Goal: Task Accomplishment & Management: Complete application form

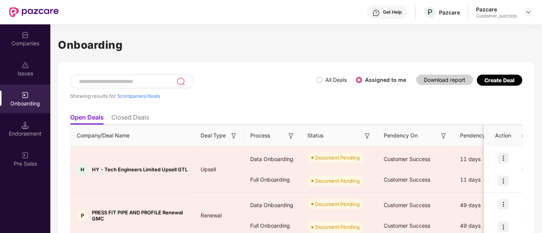
scroll to position [75, 0]
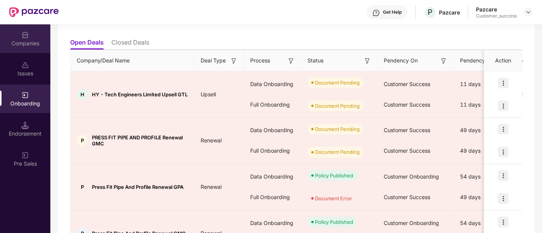
click at [27, 42] on div "Companies" at bounding box center [25, 44] width 50 height 8
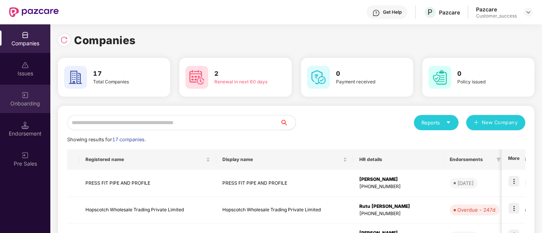
click at [21, 104] on div "Onboarding" at bounding box center [25, 104] width 50 height 8
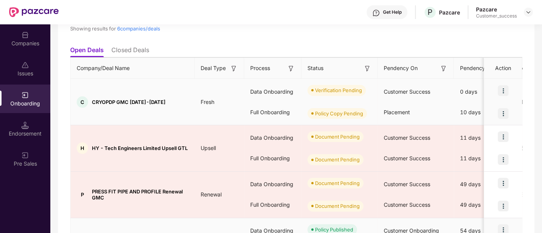
scroll to position [66, 0]
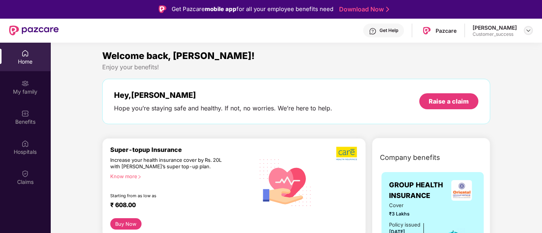
click at [525, 29] on img at bounding box center [528, 30] width 6 height 6
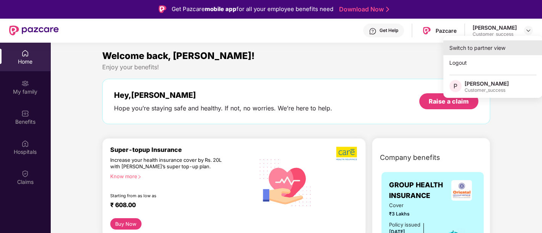
click at [475, 46] on div "Switch to partner view" at bounding box center [492, 47] width 99 height 15
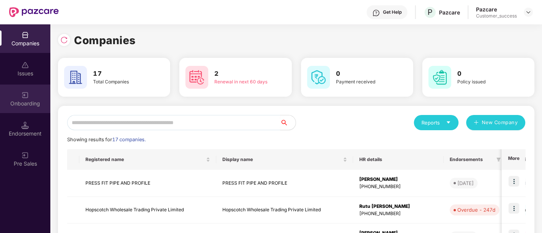
click at [12, 91] on div "Onboarding" at bounding box center [25, 99] width 50 height 29
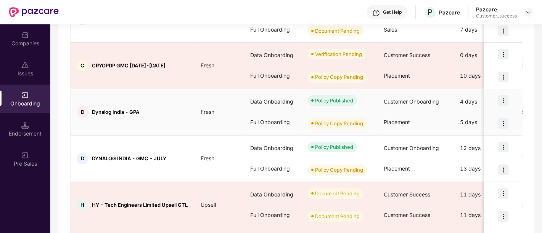
scroll to position [151, 0]
click at [502, 170] on img at bounding box center [503, 169] width 11 height 11
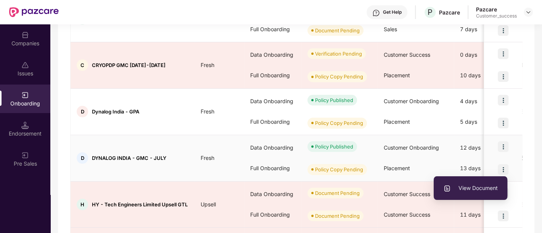
click at [465, 194] on li "View Document" at bounding box center [470, 188] width 74 height 16
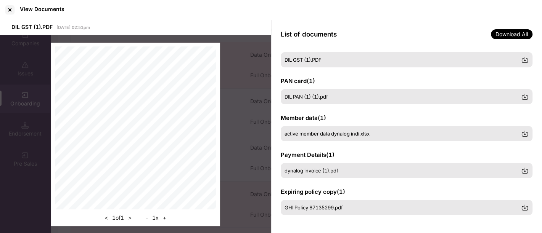
scroll to position [18, 0]
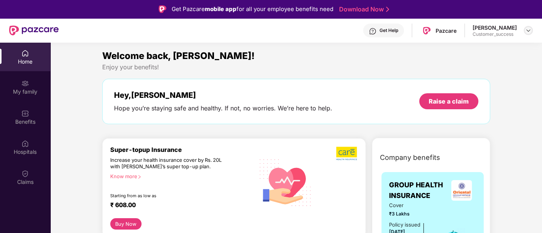
click at [530, 30] on img at bounding box center [528, 30] width 6 height 6
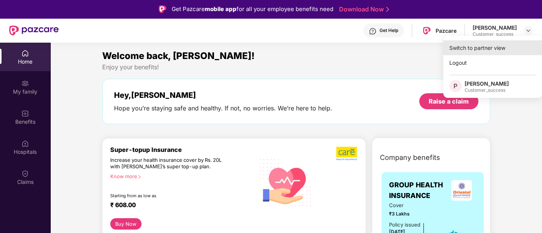
click at [469, 51] on div "Switch to partner view" at bounding box center [492, 47] width 99 height 15
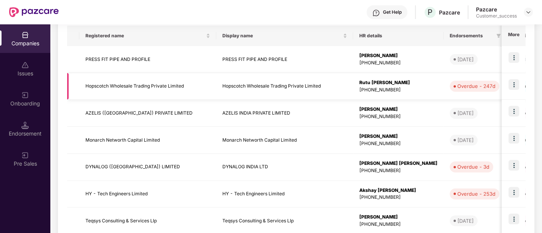
scroll to position [133, 0]
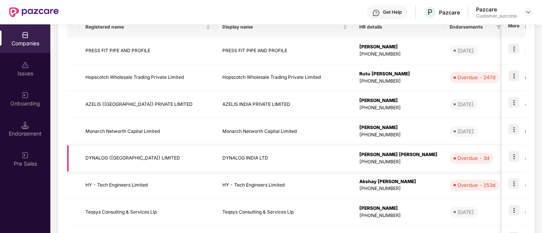
click at [185, 163] on td "DYNALOG ([GEOGRAPHIC_DATA]) LIMITED" at bounding box center [147, 158] width 137 height 27
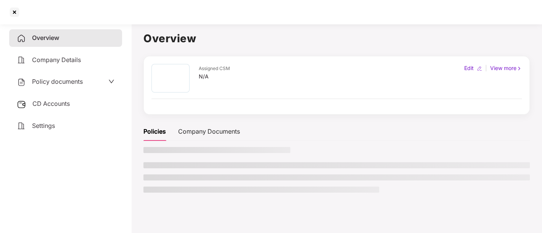
click at [185, 163] on li at bounding box center [336, 165] width 386 height 6
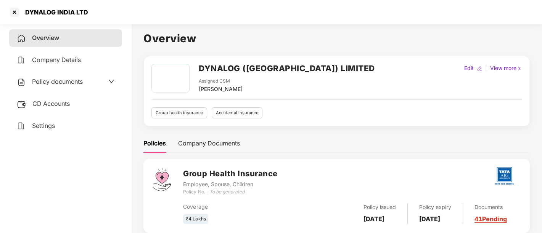
click at [71, 79] on span "Policy documents" at bounding box center [57, 82] width 51 height 8
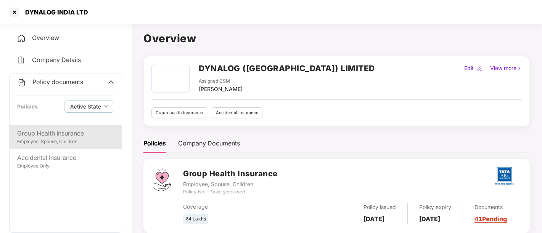
click at [69, 145] on div "Group Health Insurance Employee, Spouse, Children" at bounding box center [66, 137] width 112 height 24
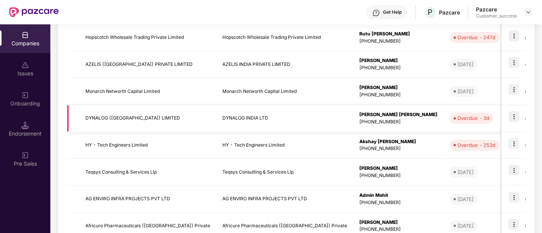
click at [410, 122] on td "[PERSON_NAME] [PERSON_NAME] [PHONE_NUMBER]" at bounding box center [398, 118] width 90 height 27
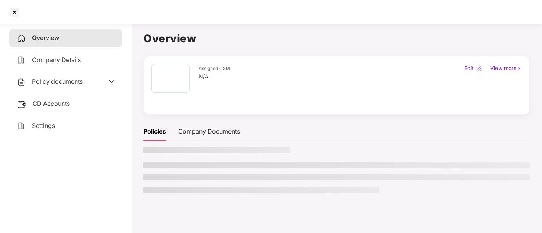
click at [410, 122] on div "Policies Company Documents" at bounding box center [336, 131] width 386 height 19
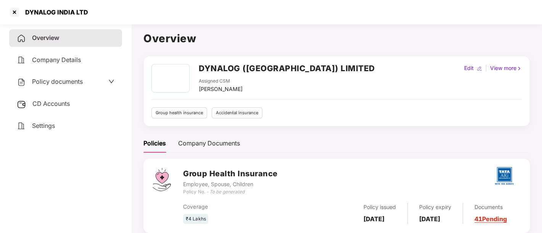
click at [102, 82] on div "Policy documents" at bounding box center [66, 82] width 98 height 10
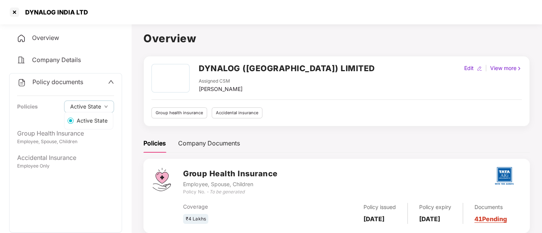
click at [69, 129] on div "Active State" at bounding box center [88, 121] width 49 height 18
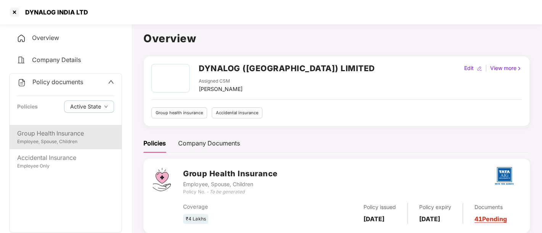
click at [70, 139] on div "Employee, Spouse, Children" at bounding box center [65, 141] width 97 height 7
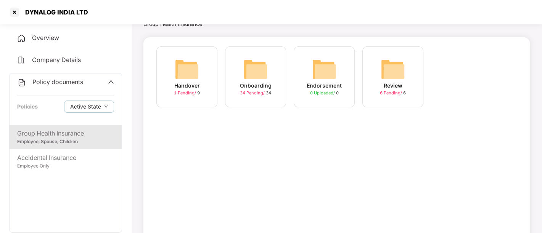
scroll to position [42, 0]
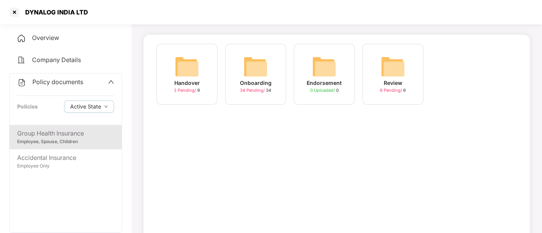
click at [270, 88] on div "34 Pending / 34" at bounding box center [255, 90] width 31 height 6
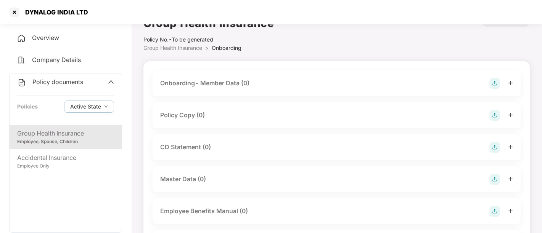
scroll to position [1, 0]
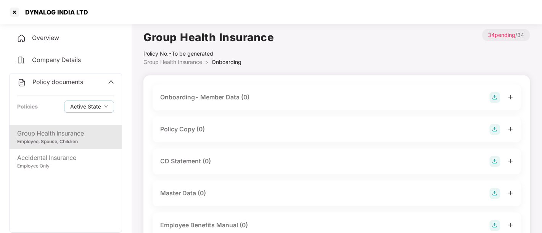
click at [493, 131] on img at bounding box center [494, 129] width 11 height 11
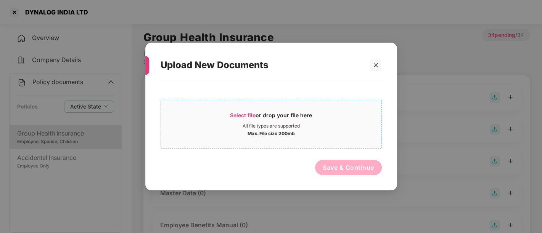
click at [284, 126] on div "All file types are supported" at bounding box center [270, 126] width 57 height 6
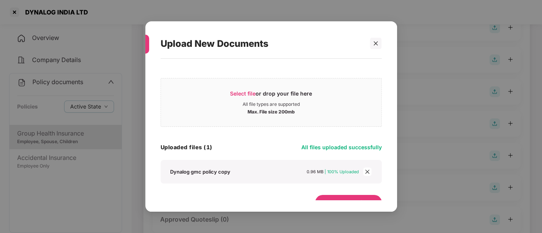
scroll to position [13, 0]
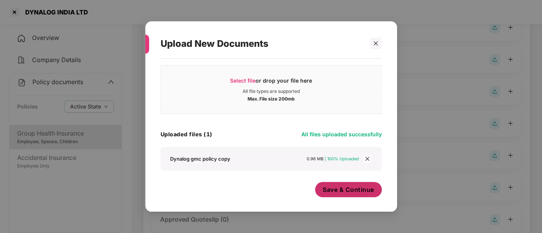
click at [343, 189] on span "Save & Continue" at bounding box center [348, 190] width 51 height 8
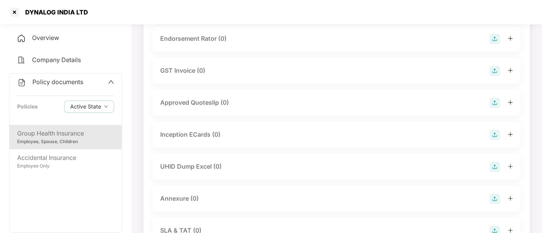
scroll to position [305, 0]
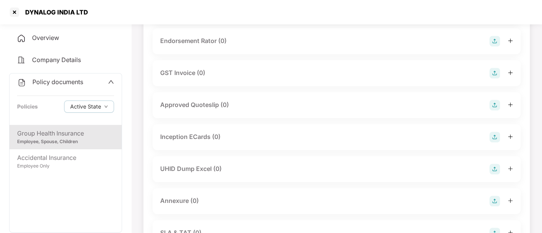
click at [291, 78] on div "GST Invoice (0)" at bounding box center [336, 73] width 353 height 11
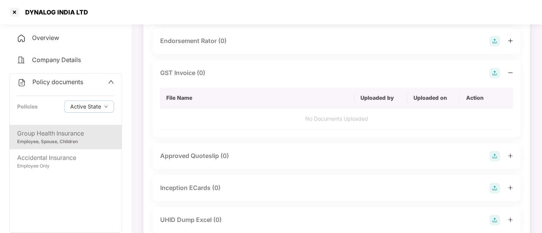
click at [511, 73] on icon "minus" at bounding box center [509, 72] width 5 height 5
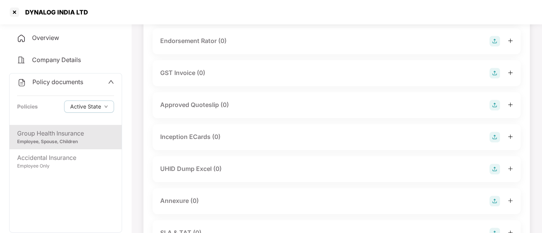
click at [508, 72] on icon "plus" at bounding box center [509, 72] width 5 height 5
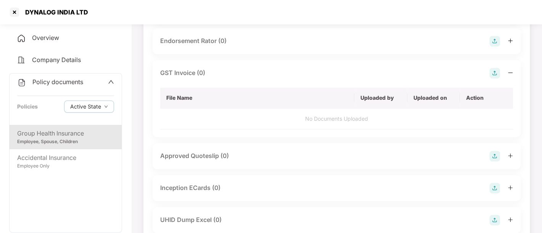
click at [291, 125] on td "No Documents Uploaded" at bounding box center [336, 119] width 353 height 21
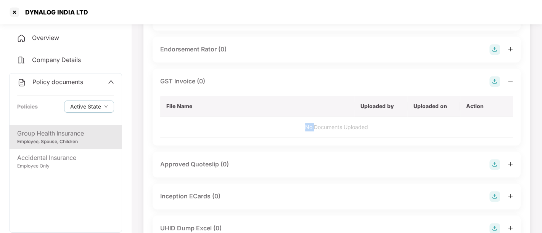
scroll to position [284, 0]
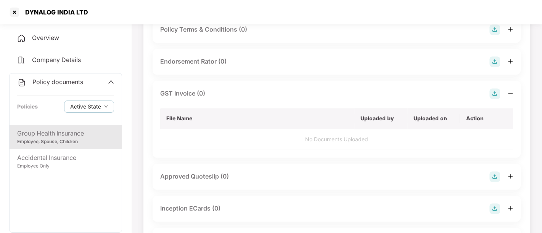
click at [214, 96] on div "GST Invoice (0)" at bounding box center [336, 93] width 353 height 11
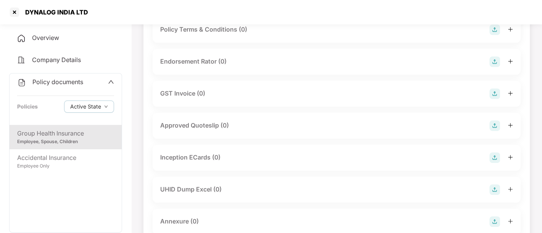
click at [214, 96] on div "GST Invoice (0)" at bounding box center [336, 93] width 353 height 11
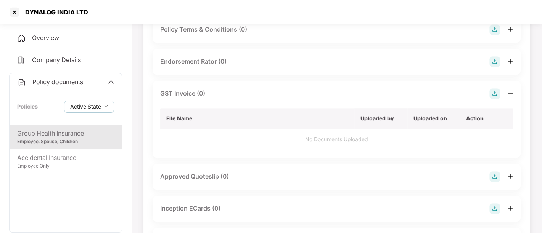
click at [494, 93] on img at bounding box center [494, 93] width 11 height 11
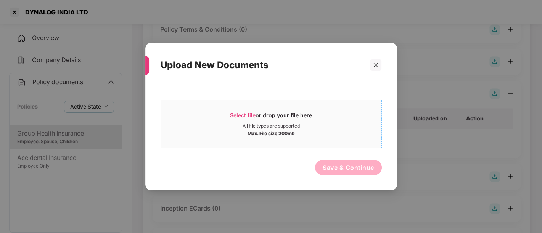
click at [280, 122] on div "Select file or drop your file here" at bounding box center [271, 117] width 82 height 11
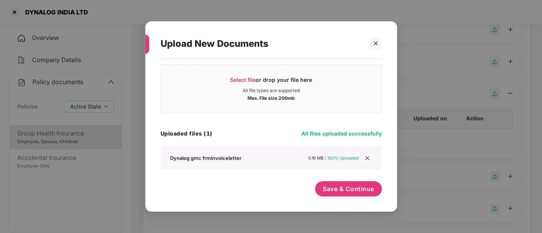
scroll to position [13, 0]
click at [366, 192] on span "Save & Continue" at bounding box center [348, 190] width 51 height 8
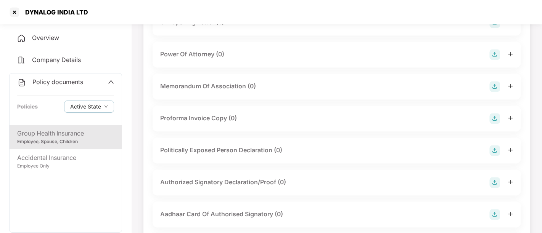
scroll to position [762, 0]
click at [18, 11] on div at bounding box center [14, 12] width 12 height 12
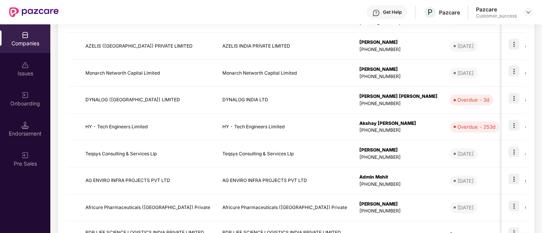
scroll to position [191, 0]
click at [313, 98] on td "DYNALOG INDIA LTD" at bounding box center [284, 100] width 137 height 27
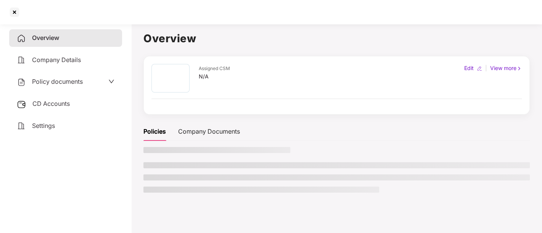
click at [313, 98] on div "Assigned CSM N/A Edit | View more" at bounding box center [336, 85] width 370 height 43
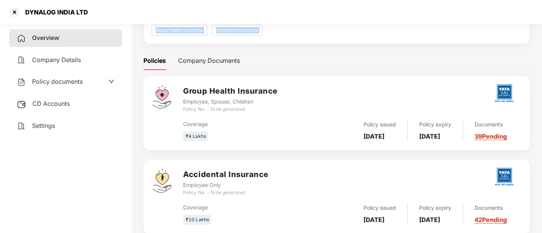
scroll to position [105, 0]
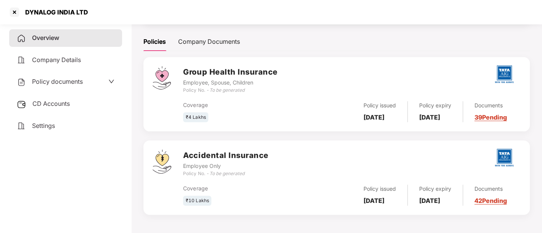
click at [58, 88] on div "Policy documents" at bounding box center [65, 82] width 113 height 18
click at [110, 82] on icon "down" at bounding box center [111, 81] width 5 height 3
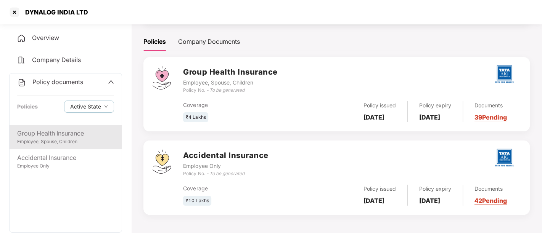
click at [52, 136] on div "Group Health Insurance" at bounding box center [65, 134] width 97 height 10
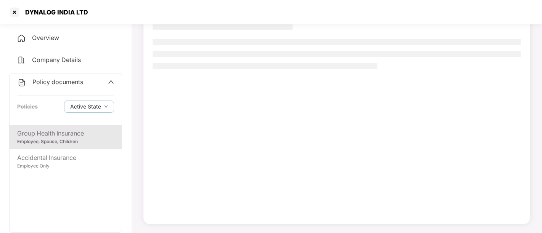
scroll to position [62, 0]
click at [52, 136] on div "Group Health Insurance" at bounding box center [65, 134] width 97 height 10
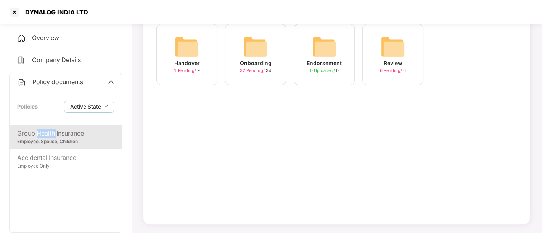
click at [260, 58] on img at bounding box center [255, 47] width 24 height 24
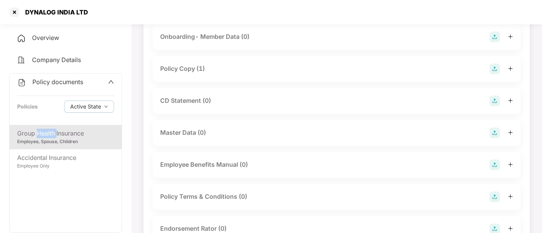
scroll to position [105, 0]
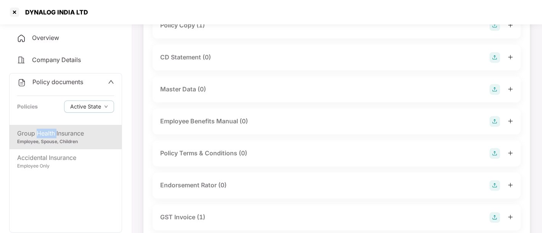
click at [260, 58] on div "CD Statement (0)" at bounding box center [336, 57] width 353 height 11
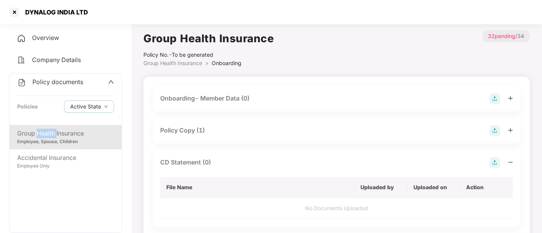
scroll to position [27, 0]
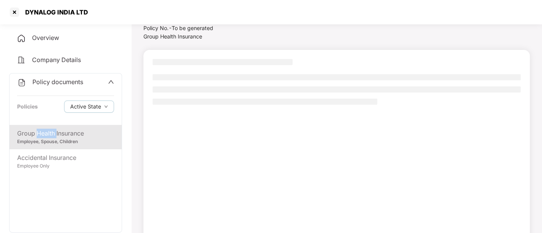
scroll to position [62, 0]
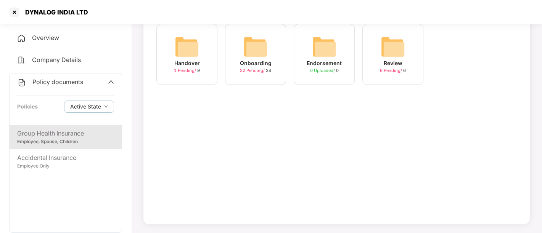
click at [194, 71] on span "1 Pending /" at bounding box center [185, 70] width 23 height 5
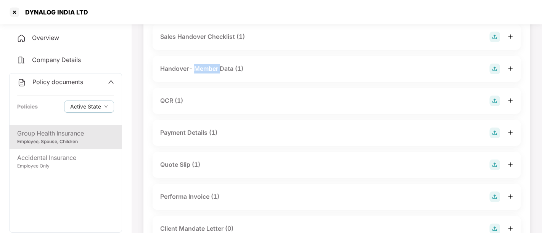
click at [194, 71] on div "Handover- Member Data (1)" at bounding box center [201, 69] width 83 height 10
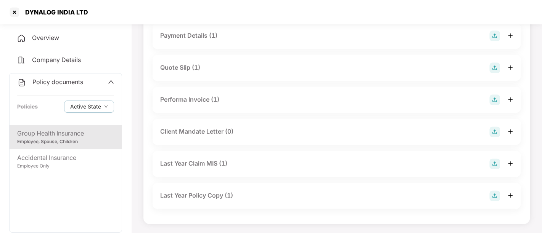
scroll to position [741, 0]
click at [300, 73] on div "Quote Slip (1)" at bounding box center [336, 68] width 353 height 11
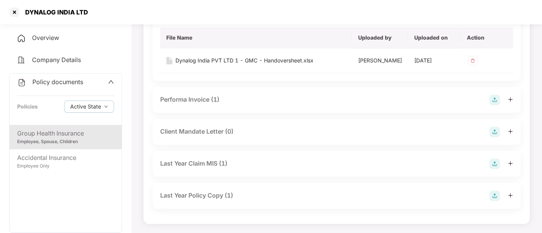
click at [300, 18] on div "Quote Slip (1)" at bounding box center [336, 13] width 353 height 11
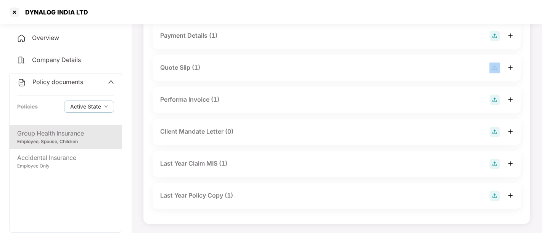
click at [300, 73] on div "Quote Slip (1)" at bounding box center [336, 68] width 353 height 11
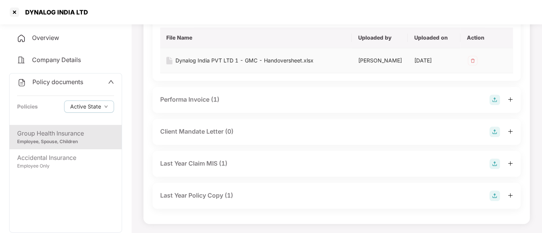
click at [265, 65] on div "Dynalog India PVT LTD 1 - GMC - Handoversheet.xlsx" at bounding box center [244, 60] width 138 height 8
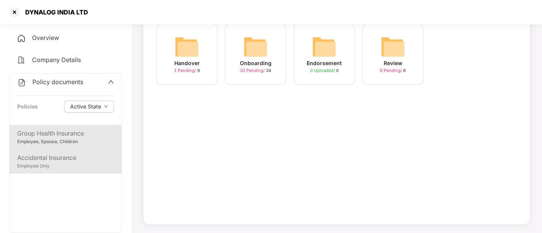
click at [59, 169] on div "Employee Only" at bounding box center [65, 166] width 97 height 7
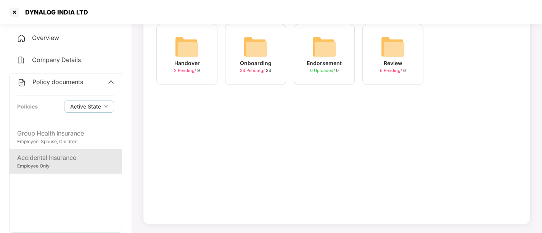
click at [271, 73] on div "Onboarding 34 Pending / 34" at bounding box center [255, 54] width 61 height 61
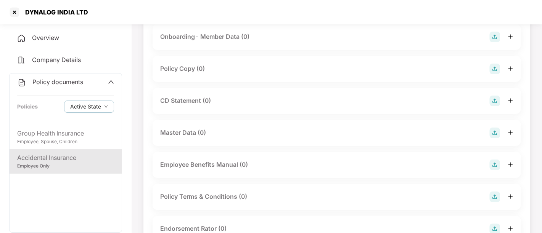
scroll to position [741, 0]
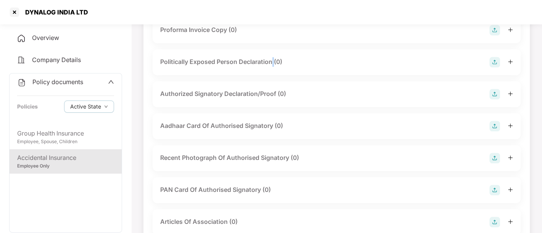
click at [271, 73] on div "Politically Exposed Person Declaration (0)" at bounding box center [336, 62] width 368 height 26
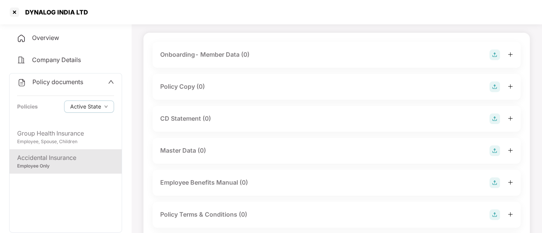
scroll to position [45, 0]
click at [206, 83] on div "Policy Copy (0)" at bounding box center [336, 86] width 353 height 11
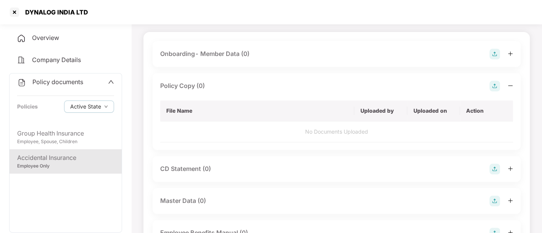
click at [510, 85] on icon "minus" at bounding box center [510, 85] width 5 height 0
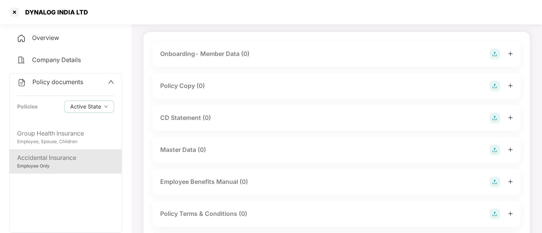
click at [496, 87] on img at bounding box center [494, 86] width 11 height 11
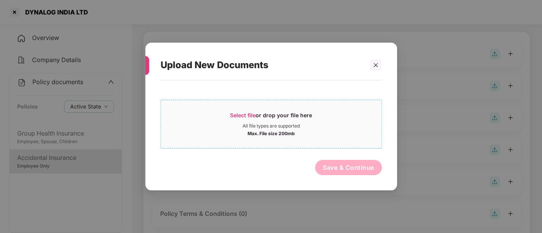
click at [286, 117] on div "Select file or drop your file here" at bounding box center [271, 117] width 82 height 11
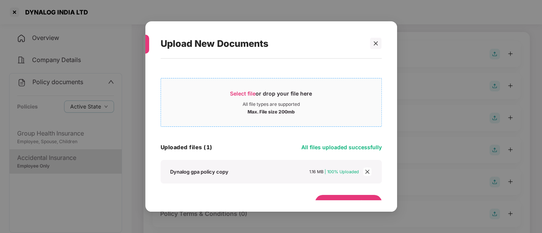
scroll to position [13, 0]
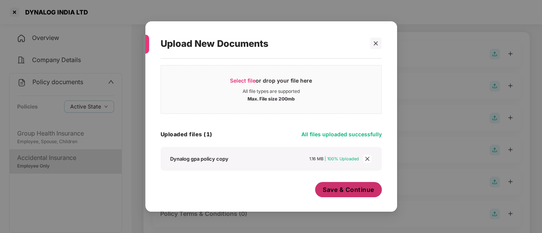
click at [341, 194] on button "Save & Continue" at bounding box center [348, 189] width 67 height 15
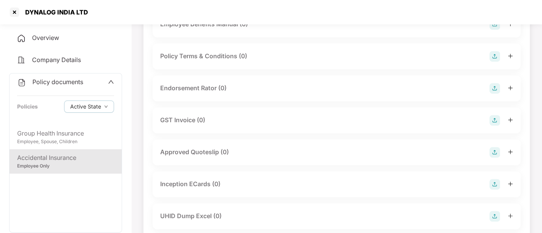
scroll to position [259, 0]
click at [283, 116] on div "GST Invoice (0)" at bounding box center [336, 119] width 353 height 11
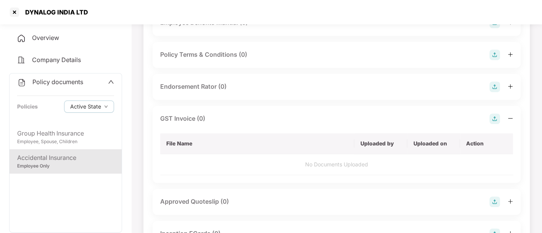
click at [493, 120] on img at bounding box center [494, 119] width 11 height 11
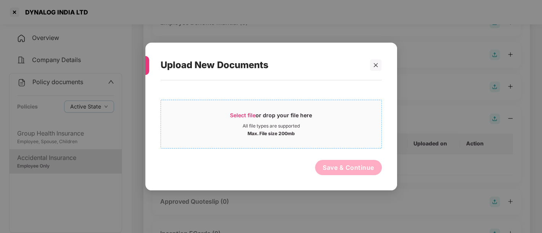
click at [274, 121] on div "Select file or drop your file here" at bounding box center [271, 117] width 82 height 11
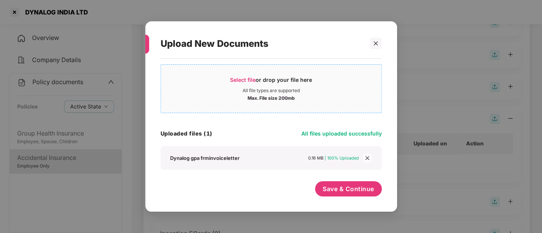
scroll to position [13, 0]
click at [345, 186] on span "Save & Continue" at bounding box center [348, 190] width 51 height 8
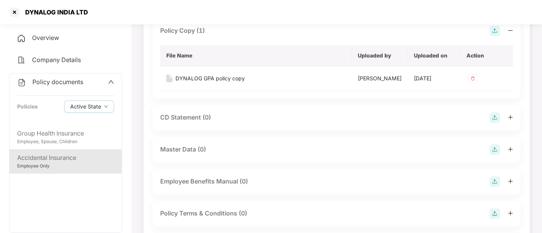
scroll to position [0, 0]
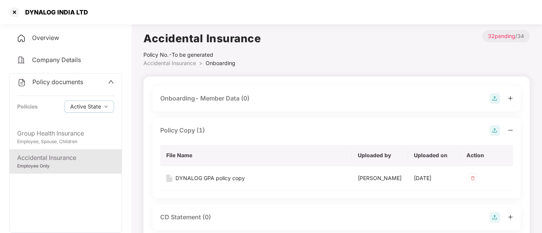
click at [33, 12] on div "DYNALOG INDIA LTD" at bounding box center [54, 12] width 67 height 8
copy div "DYNALOG INDIA LTD"
